Goal: Task Accomplishment & Management: Manage account settings

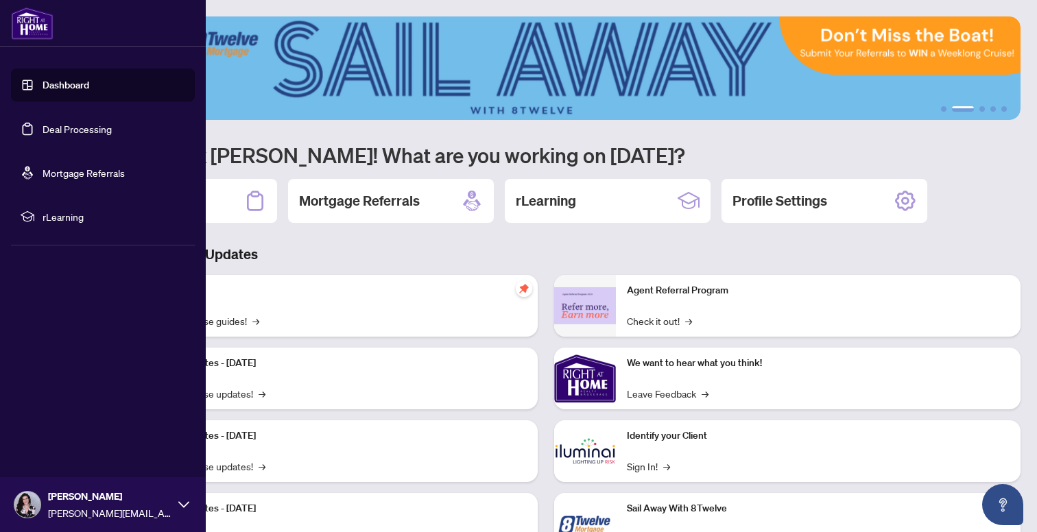
click at [100, 126] on link "Deal Processing" at bounding box center [77, 129] width 69 height 12
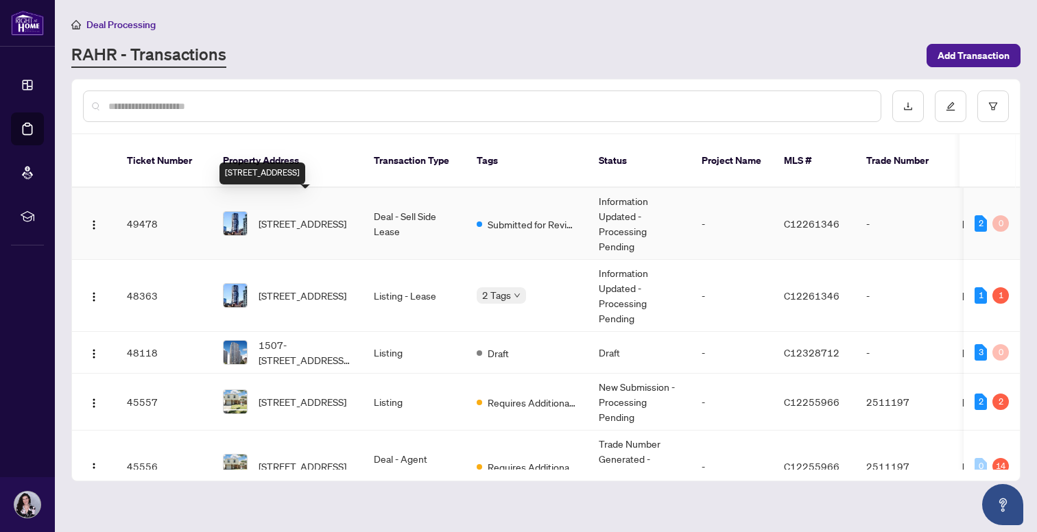
click at [323, 216] on span "[STREET_ADDRESS]" at bounding box center [303, 223] width 88 height 15
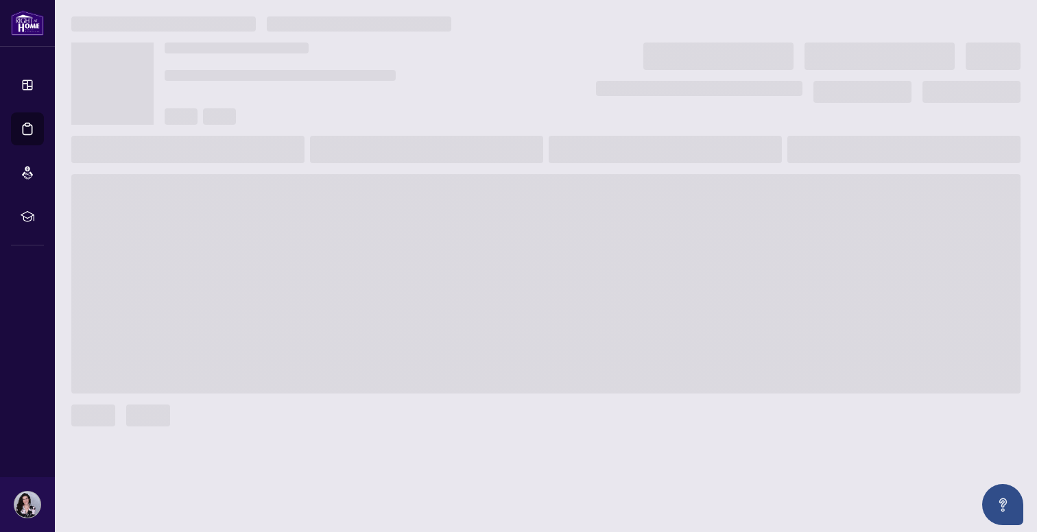
scroll to position [1, 0]
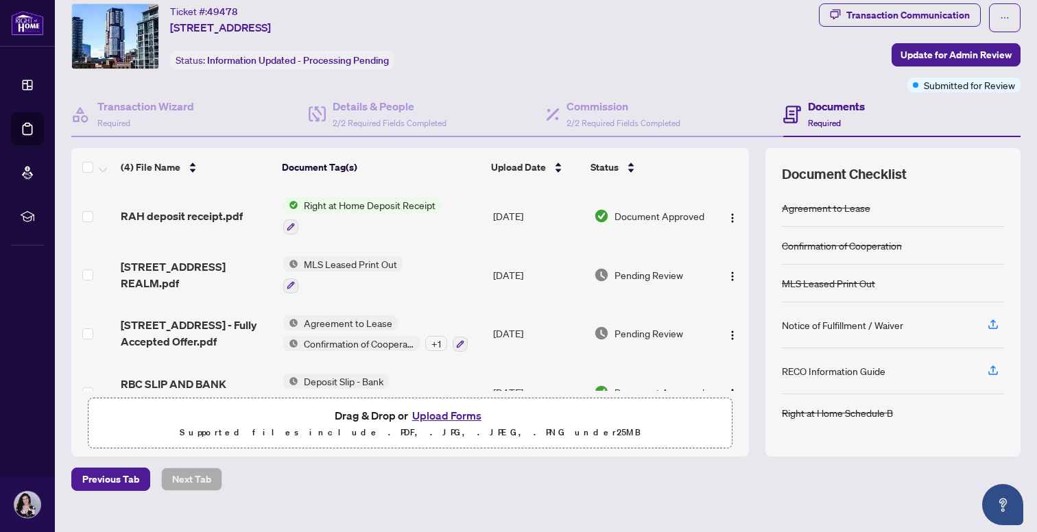
scroll to position [60, 0]
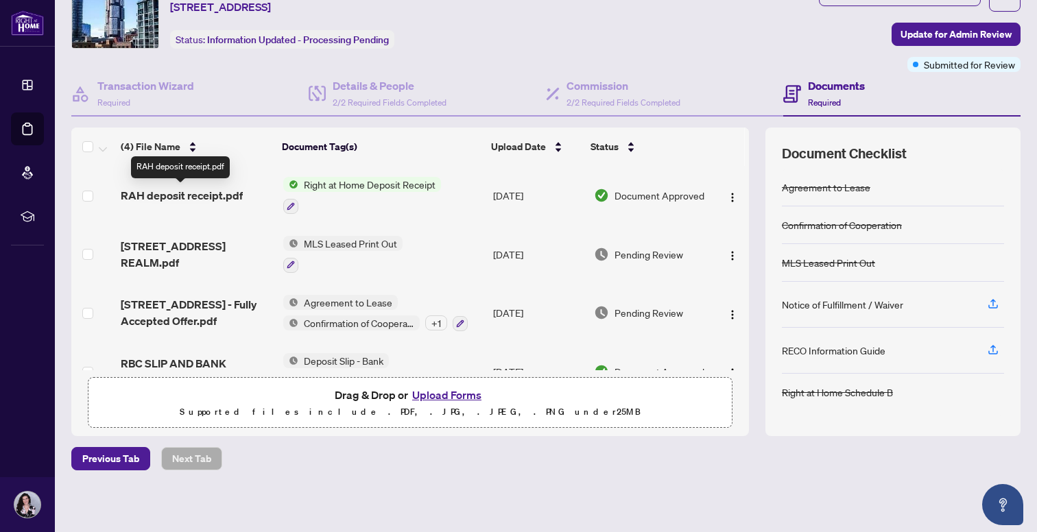
click at [222, 193] on span "RAH deposit receipt.pdf" at bounding box center [182, 195] width 122 height 16
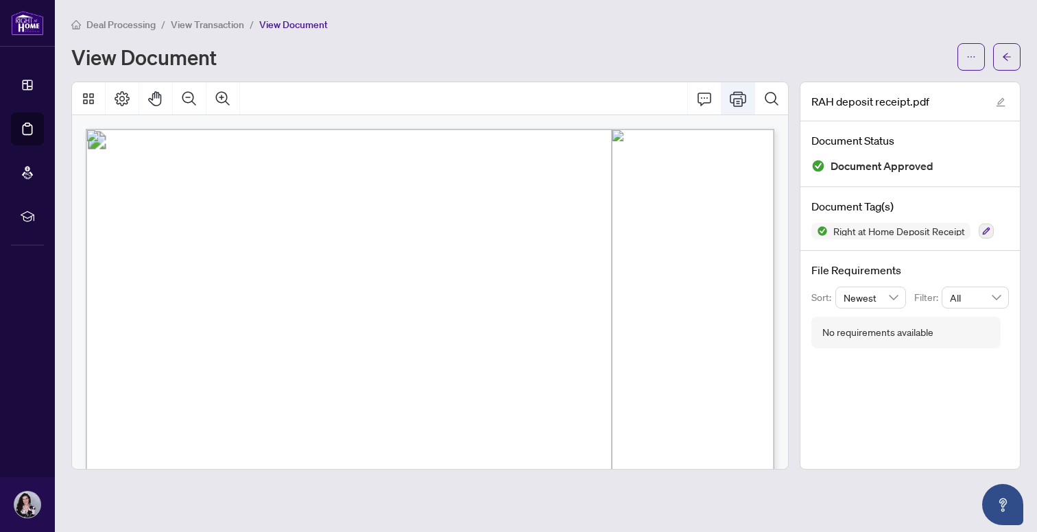
click at [745, 95] on icon "Print" at bounding box center [738, 99] width 16 height 16
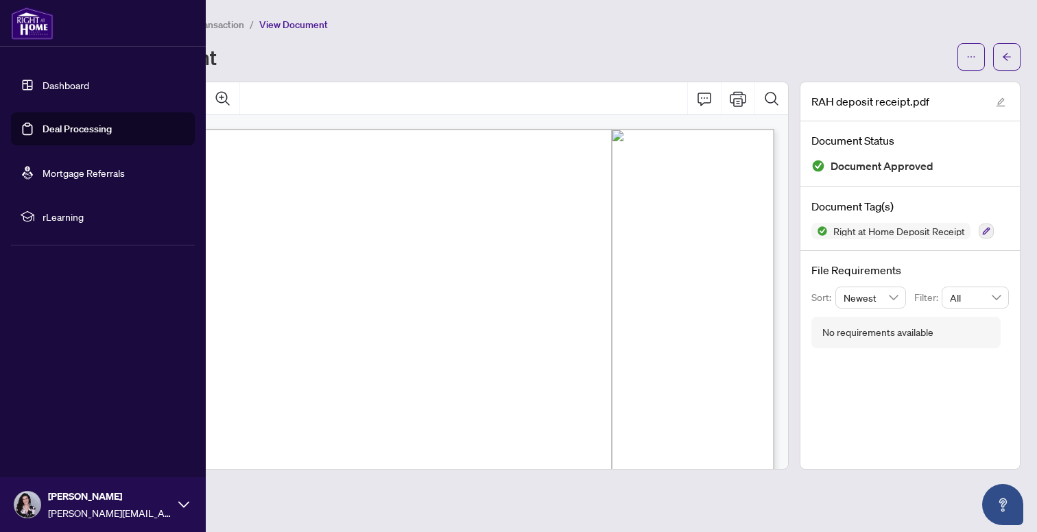
click at [46, 135] on link "Deal Processing" at bounding box center [77, 129] width 69 height 12
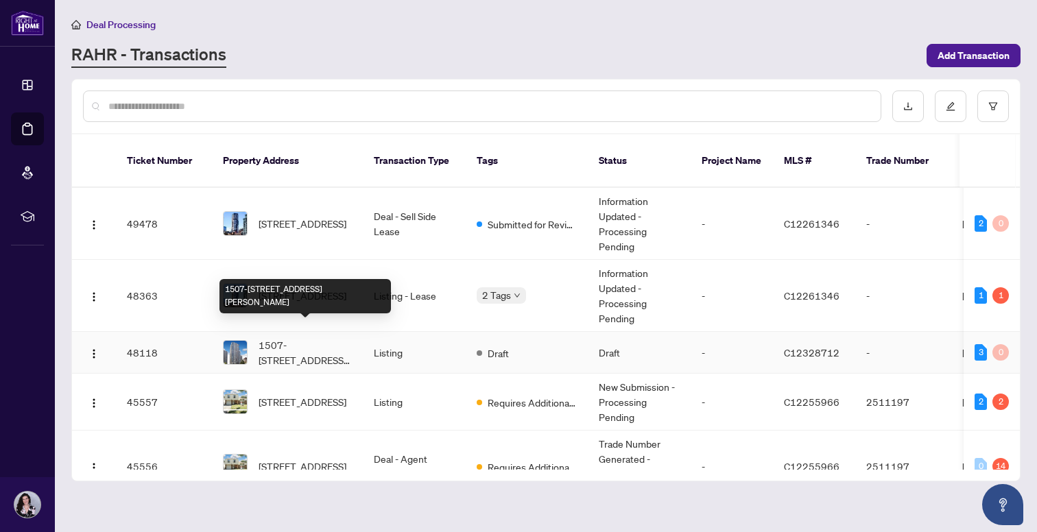
click at [325, 338] on span "1507-[STREET_ADDRESS][PERSON_NAME]" at bounding box center [305, 353] width 93 height 30
